Goal: Task Accomplishment & Management: Complete application form

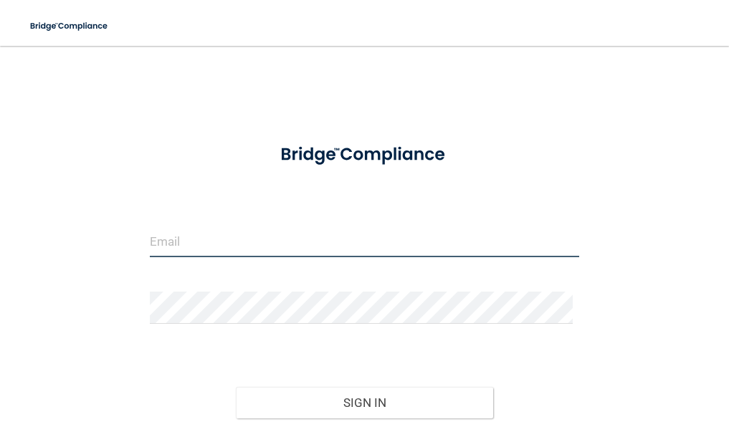
click at [168, 243] on input "email" at bounding box center [365, 241] width 430 height 32
type input "[EMAIL_ADDRESS][DOMAIN_NAME]"
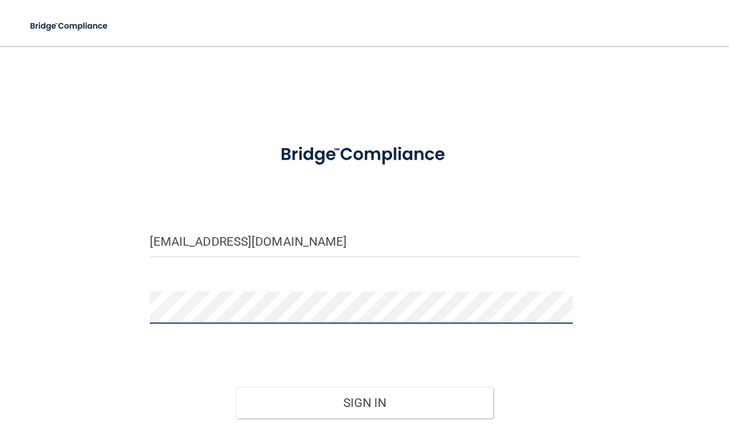
click at [236, 387] on button "Sign In" at bounding box center [365, 403] width 258 height 32
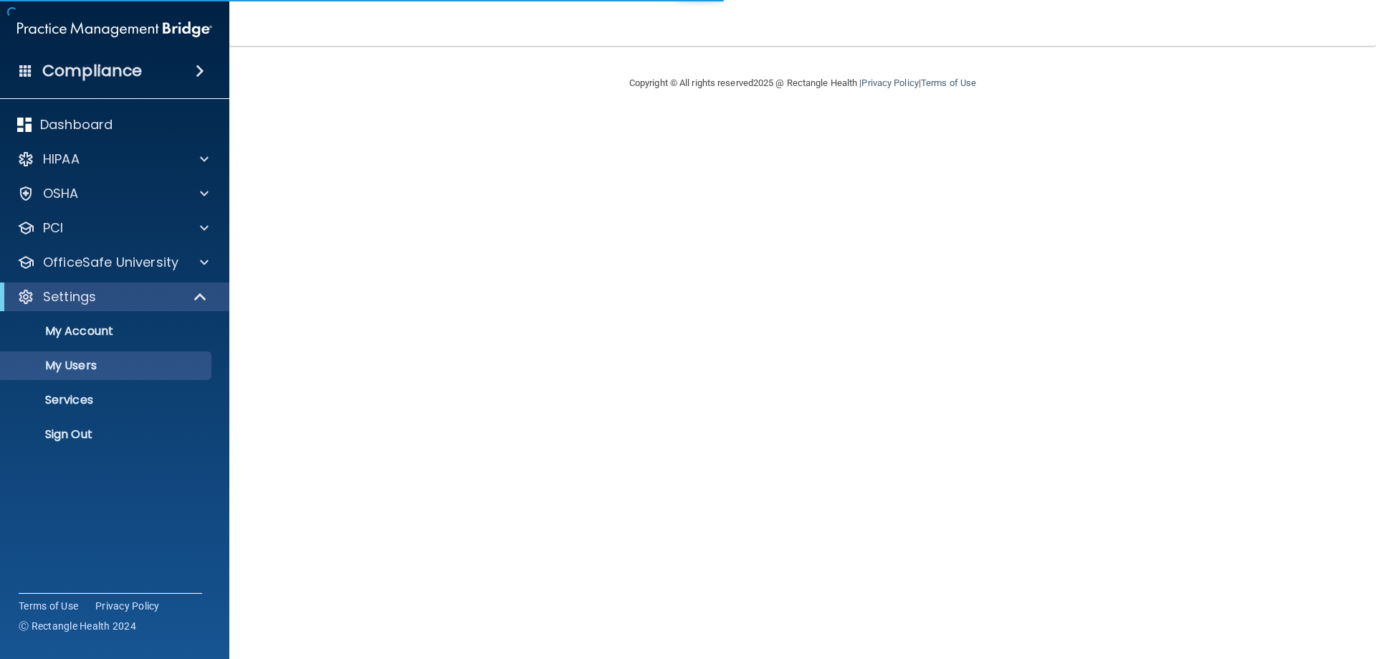
select select "20"
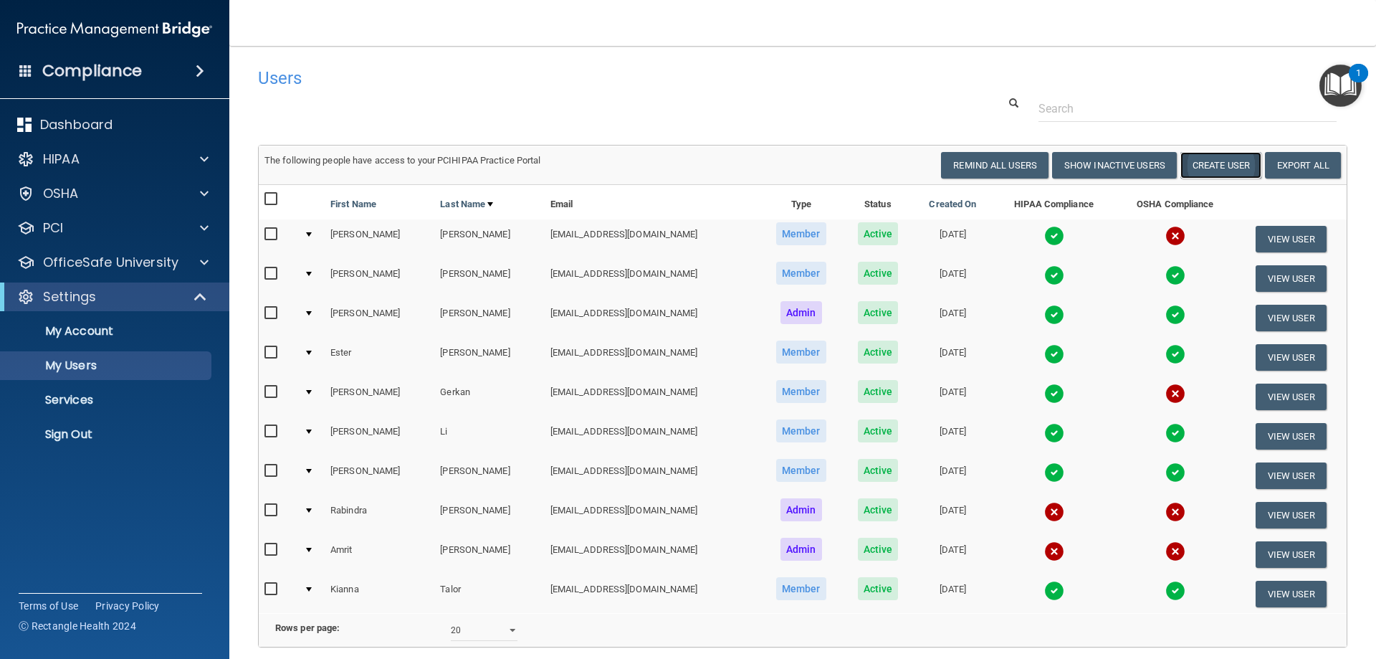
click at [1229, 166] on button "Create User" at bounding box center [1220, 165] width 81 height 27
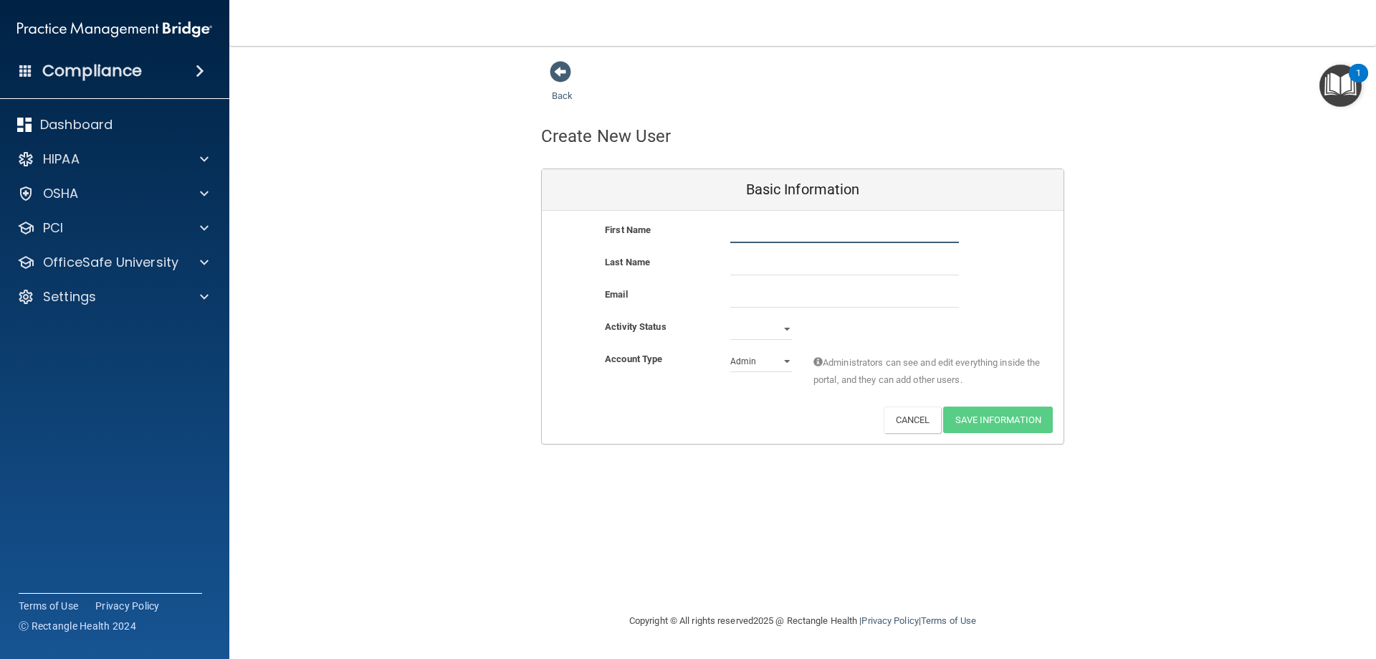
click at [762, 239] on input "text" at bounding box center [844, 231] width 229 height 21
type input "[PERSON_NAME]"
click at [745, 267] on input "text" at bounding box center [844, 264] width 229 height 21
type input "[PERSON_NAME]"
click at [777, 295] on input "email" at bounding box center [844, 296] width 229 height 21
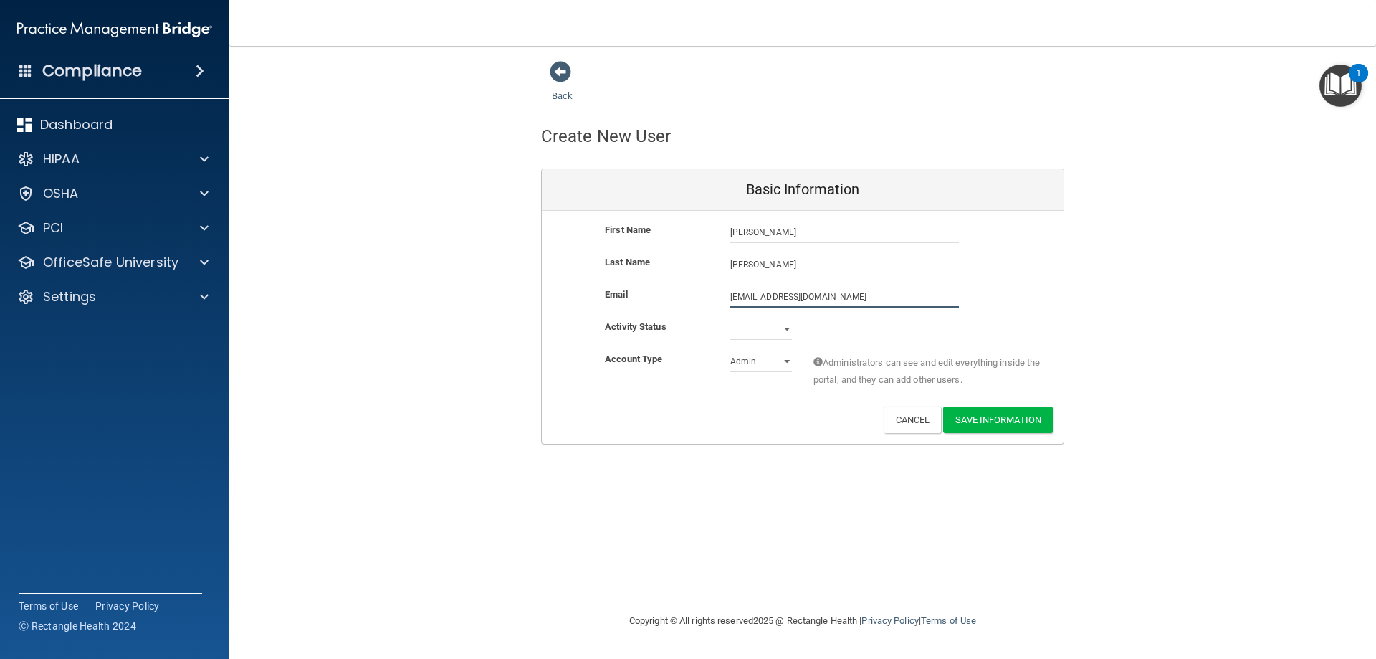
type input "[EMAIL_ADDRESS][DOMAIN_NAME]"
click at [764, 327] on select "Active Inactive" at bounding box center [761, 328] width 62 height 21
select select "active"
click at [730, 318] on select "Active Inactive" at bounding box center [761, 328] width 62 height 21
click at [777, 358] on select "Admin Member" at bounding box center [761, 360] width 62 height 21
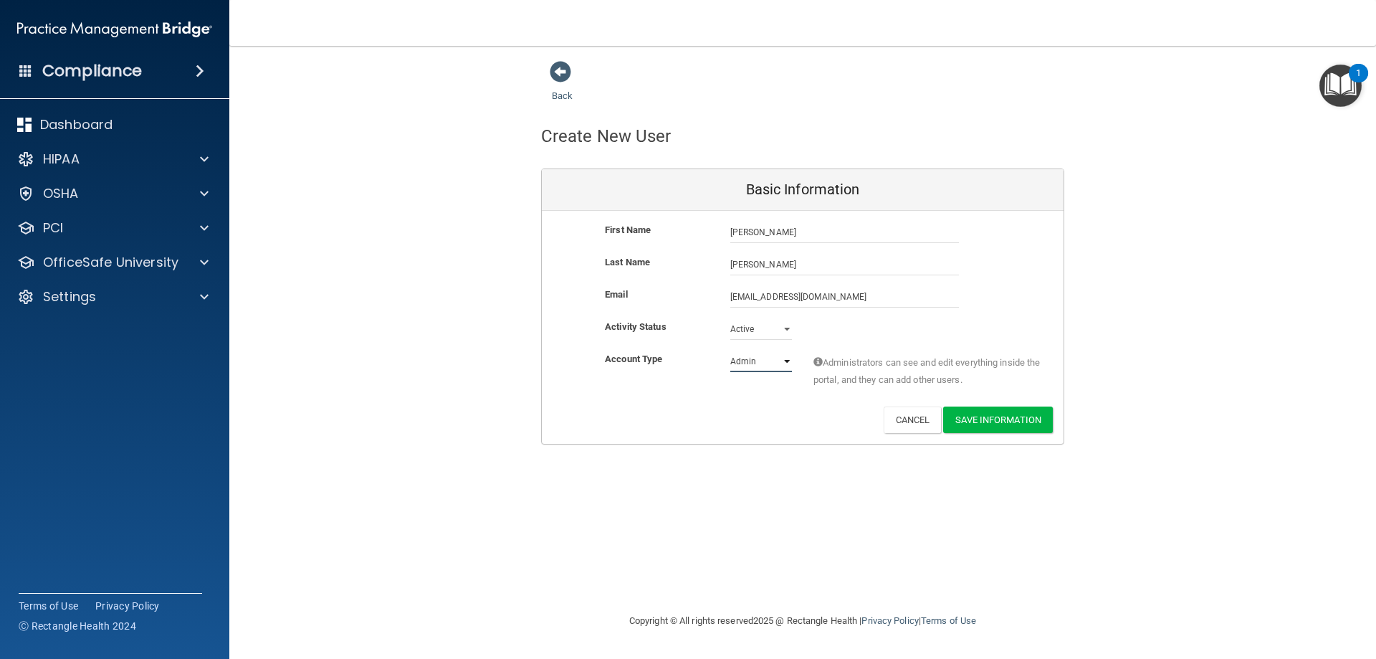
select select "practice_member"
click at [730, 350] on select "Admin Member" at bounding box center [761, 360] width 62 height 21
click at [998, 428] on button "Save Information" at bounding box center [998, 419] width 110 height 27
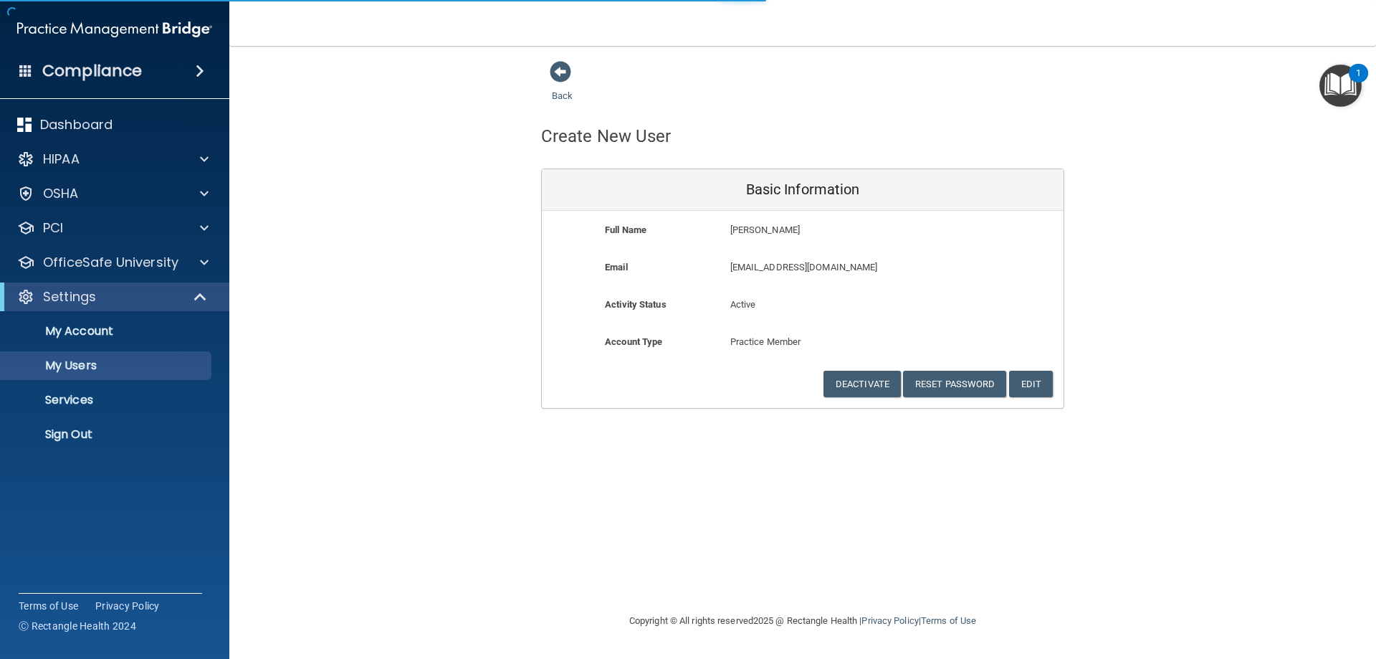
select select "20"
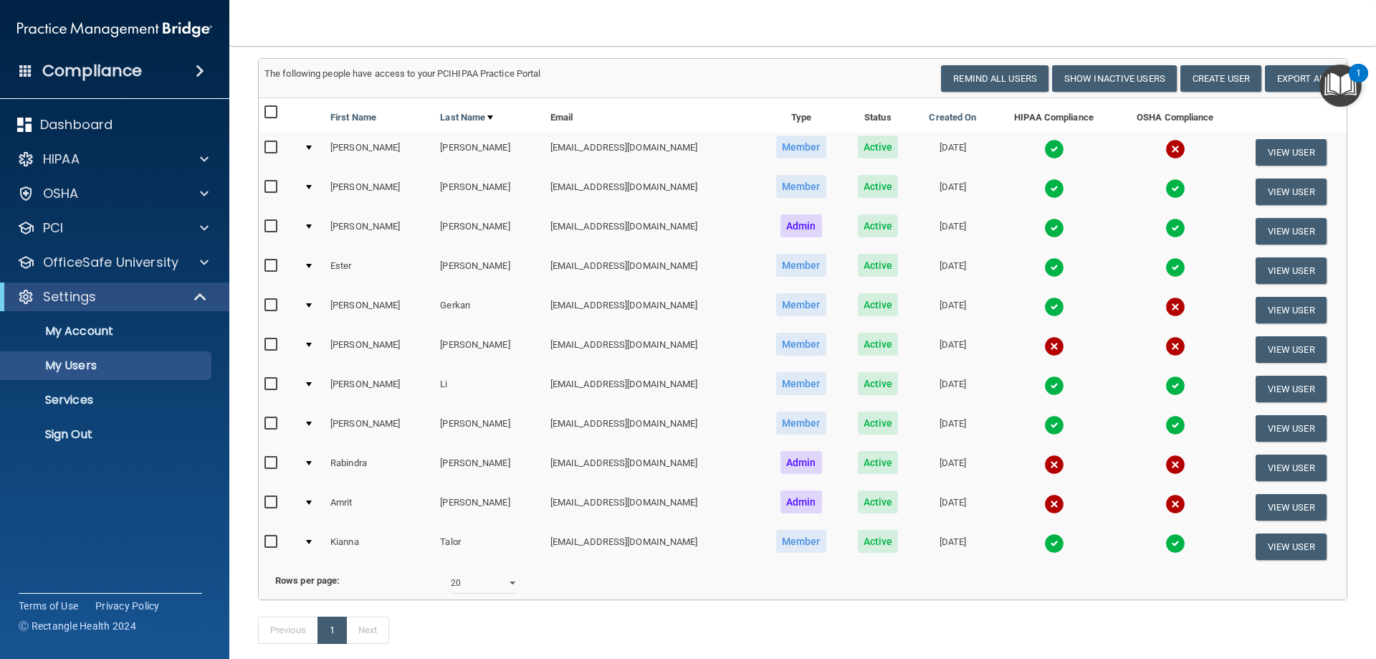
scroll to position [143, 0]
click at [267, 145] on input "checkbox" at bounding box center [272, 146] width 16 height 11
checkbox input "true"
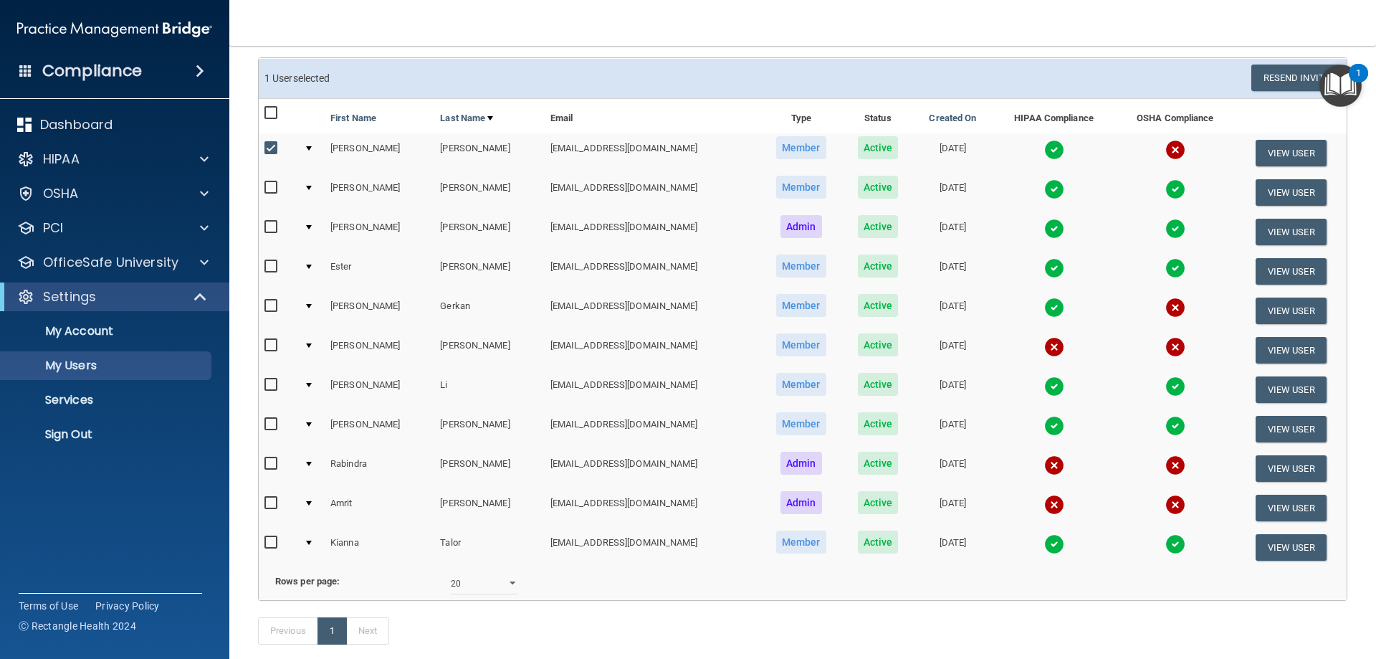
click at [269, 345] on input "checkbox" at bounding box center [272, 345] width 16 height 11
checkbox input "true"
click at [1279, 80] on button "Resend Invite" at bounding box center [1296, 77] width 90 height 27
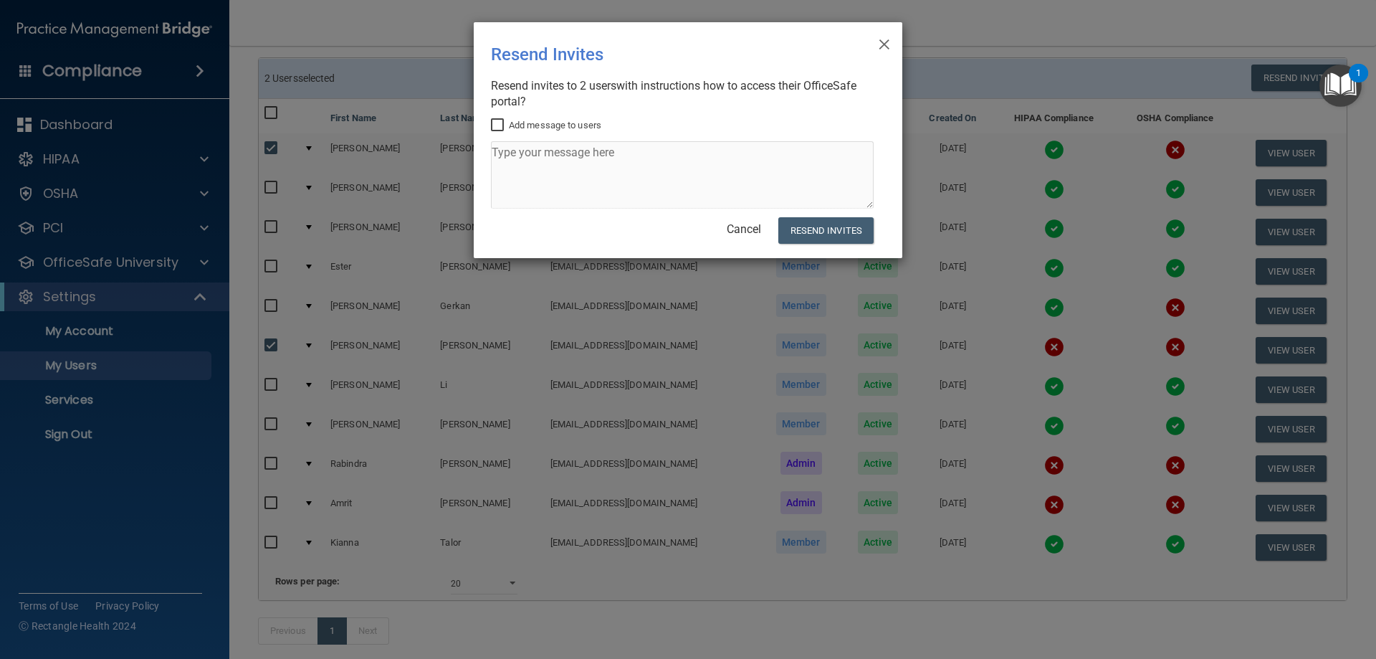
click at [500, 124] on input "Add message to users" at bounding box center [499, 125] width 16 height 11
checkbox input "true"
click at [610, 150] on textarea at bounding box center [682, 174] width 383 height 67
click at [540, 152] on textarea "Hello!" at bounding box center [682, 174] width 383 height 67
type textarea "Hello! Please complete online training for Osha Hipaa and bloodbourne pathogens"
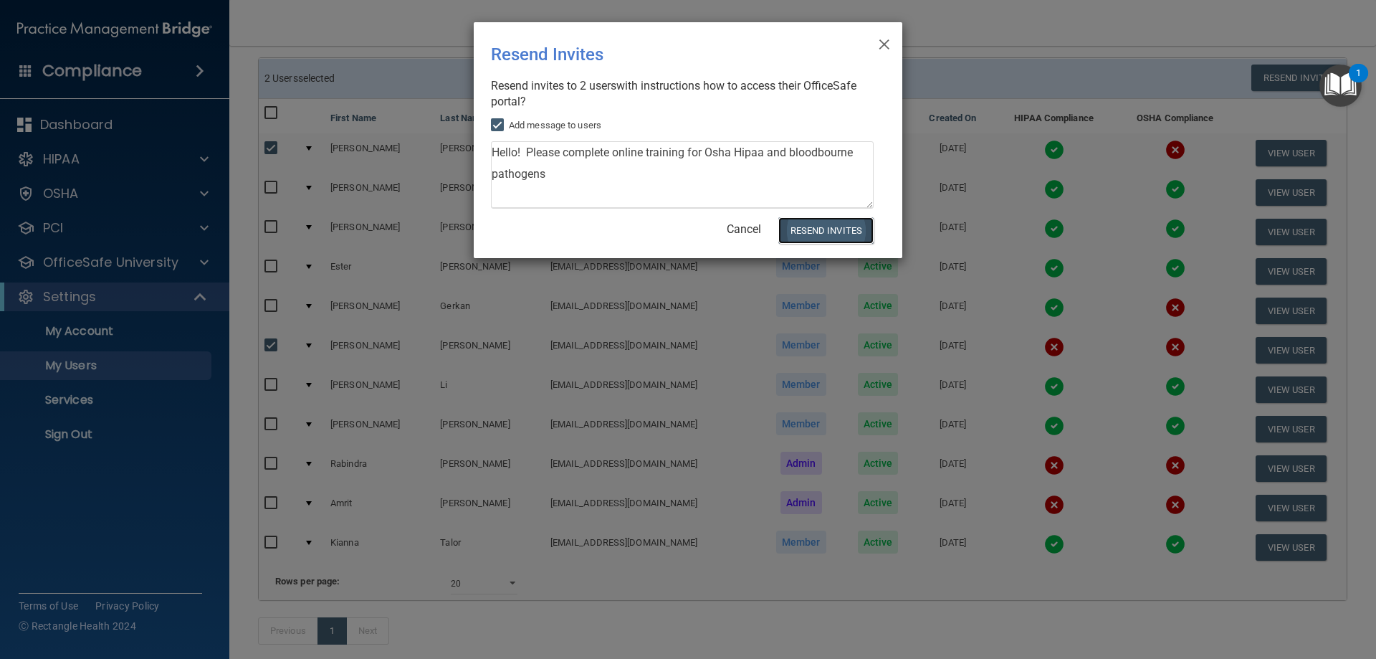
click at [825, 236] on button "Resend Invites" at bounding box center [825, 230] width 95 height 27
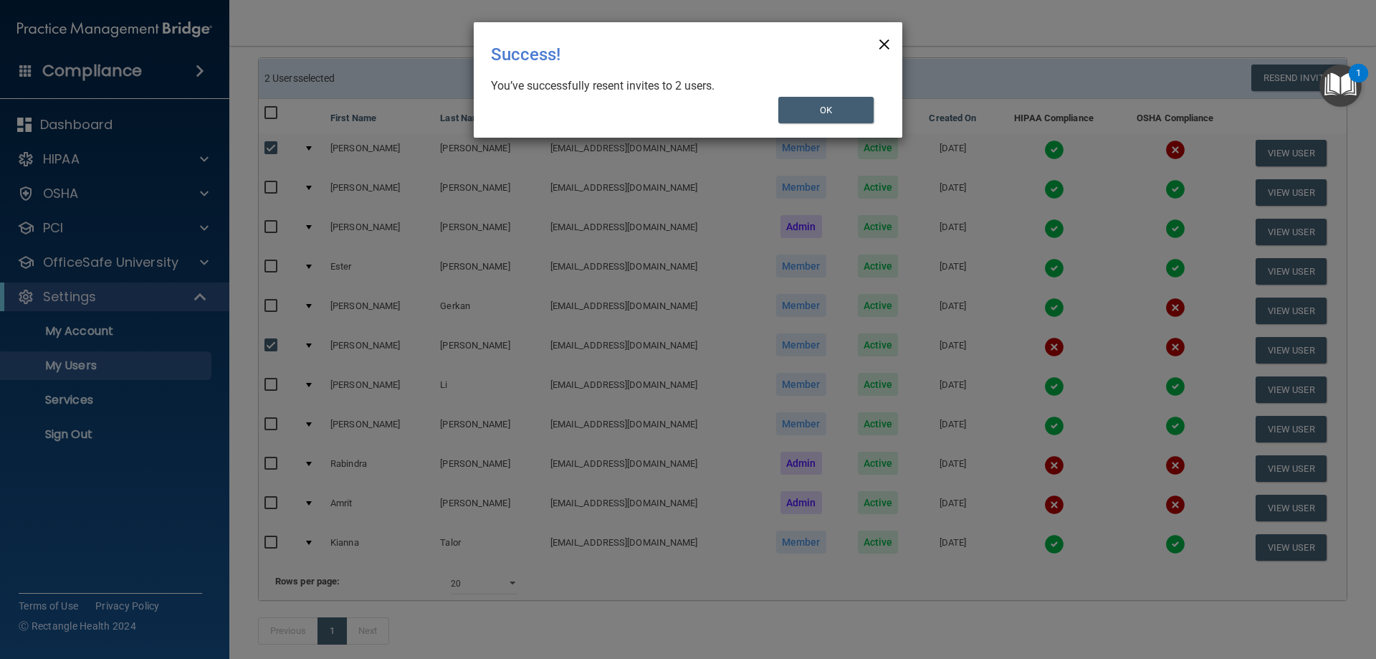
click at [885, 48] on span "×" at bounding box center [884, 42] width 13 height 29
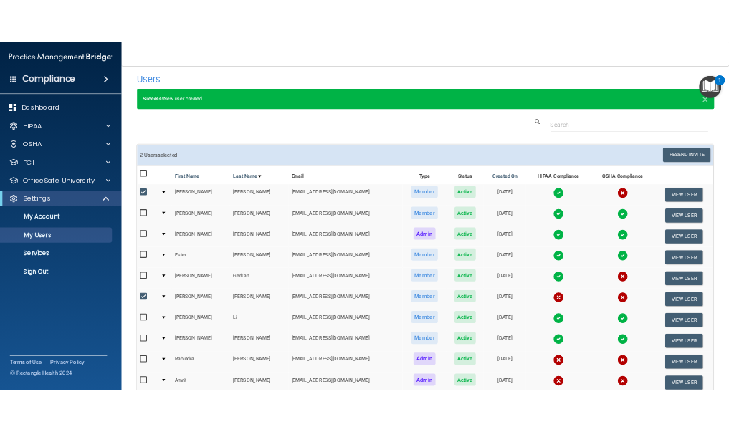
scroll to position [0, 0]
